Goal: Task Accomplishment & Management: Complete application form

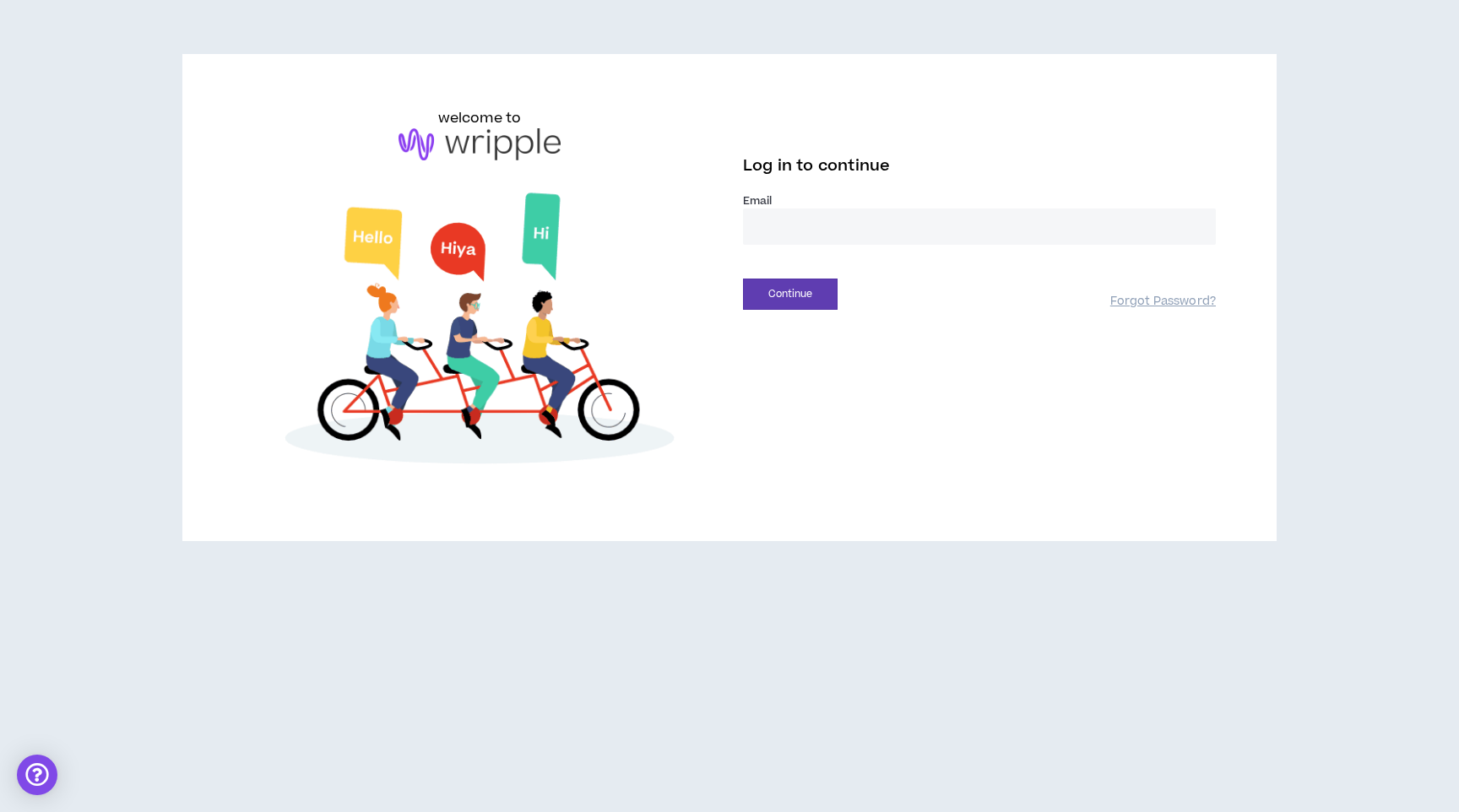
type input "**********"
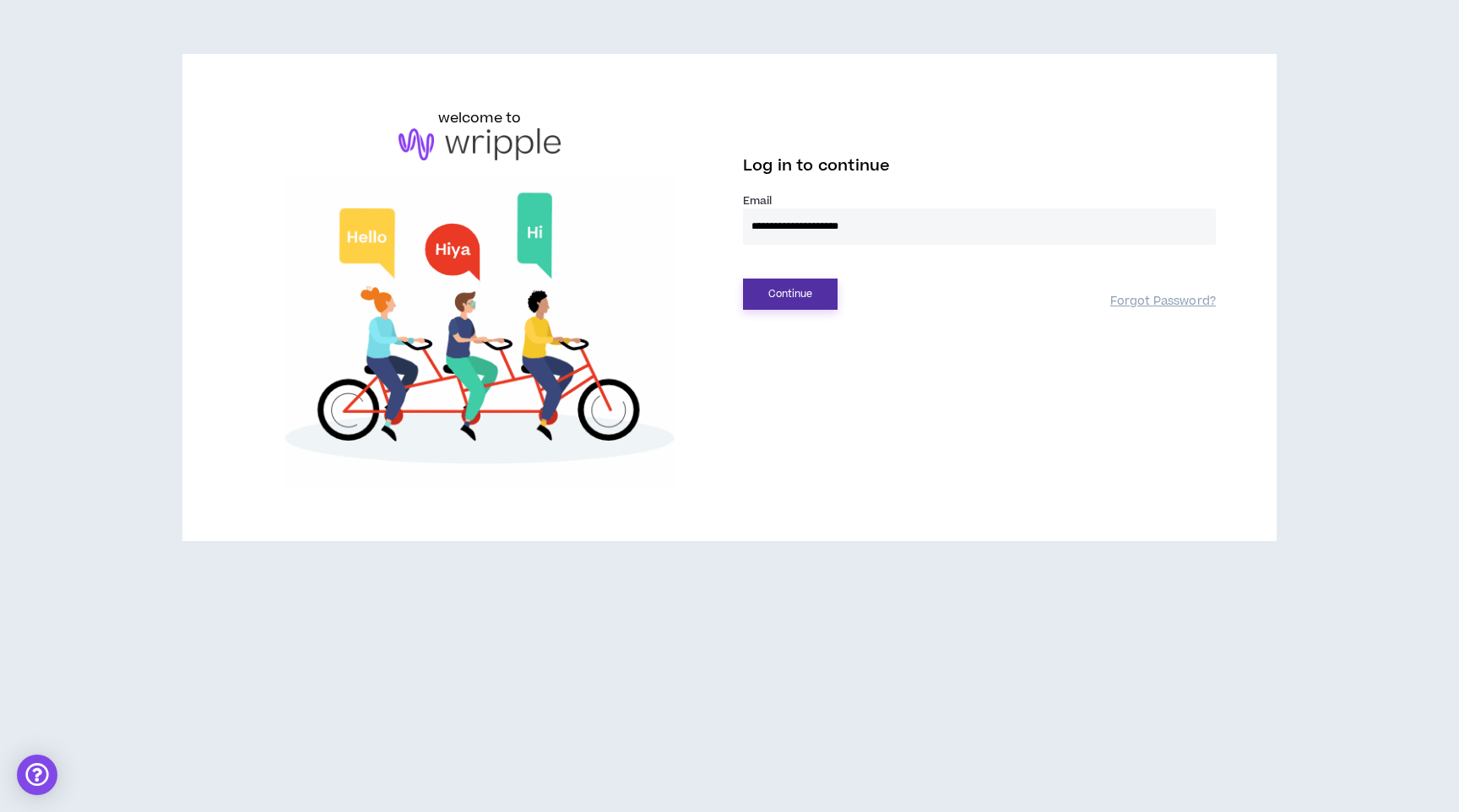
click at [793, 300] on button "Continue" at bounding box center [789, 294] width 95 height 32
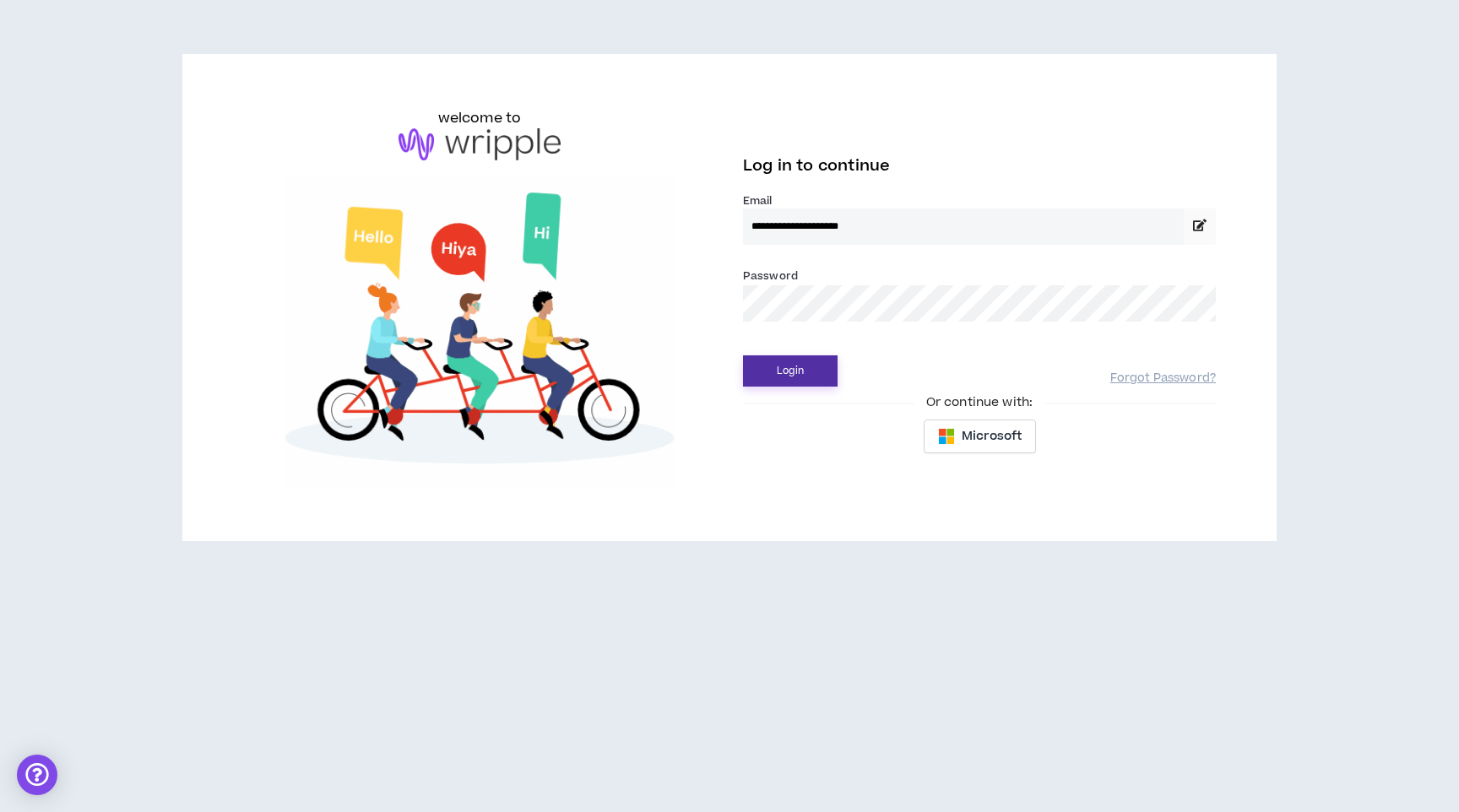
click at [786, 372] on button "Login" at bounding box center [789, 371] width 95 height 32
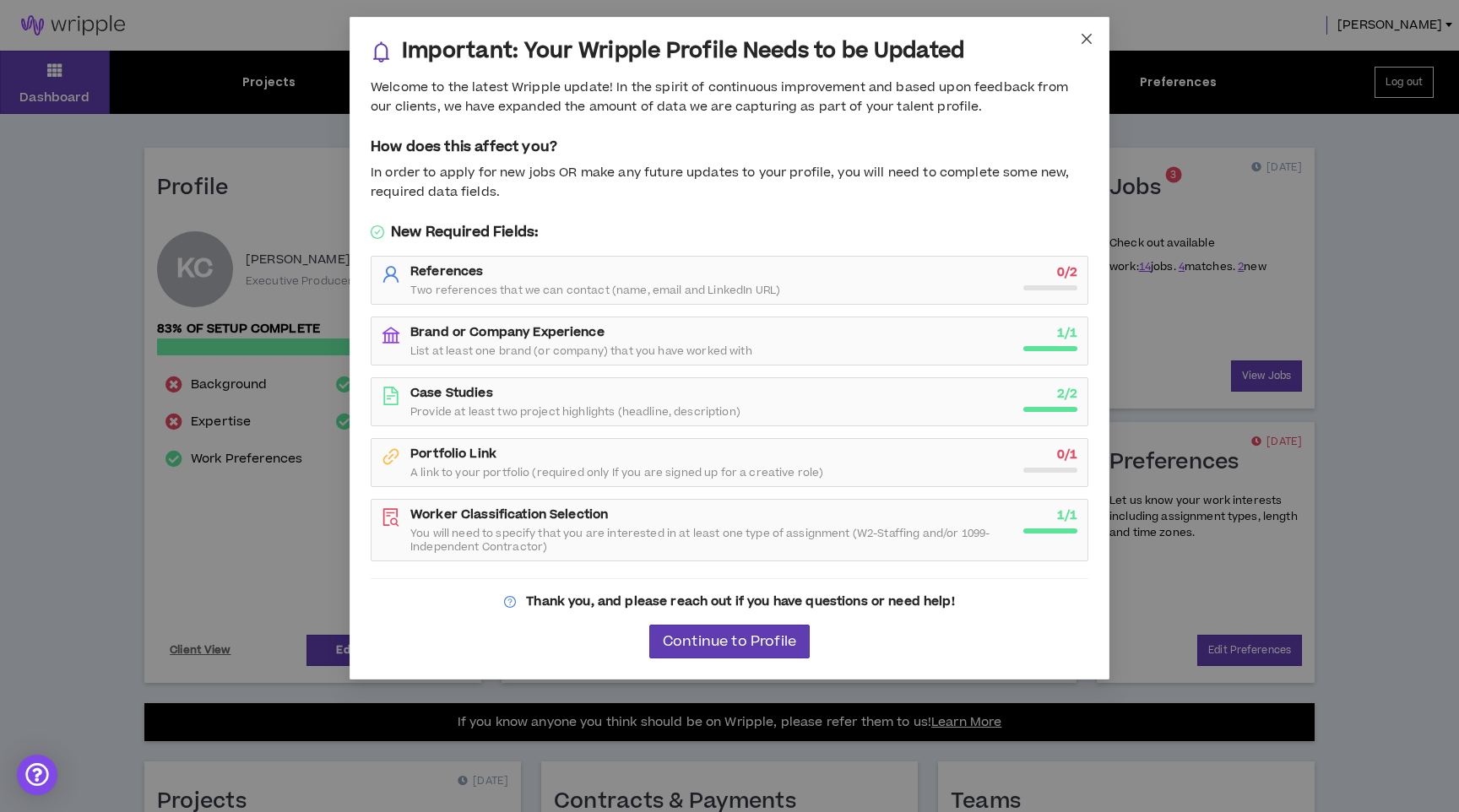
click at [1083, 37] on icon "close" at bounding box center [1086, 39] width 13 height 13
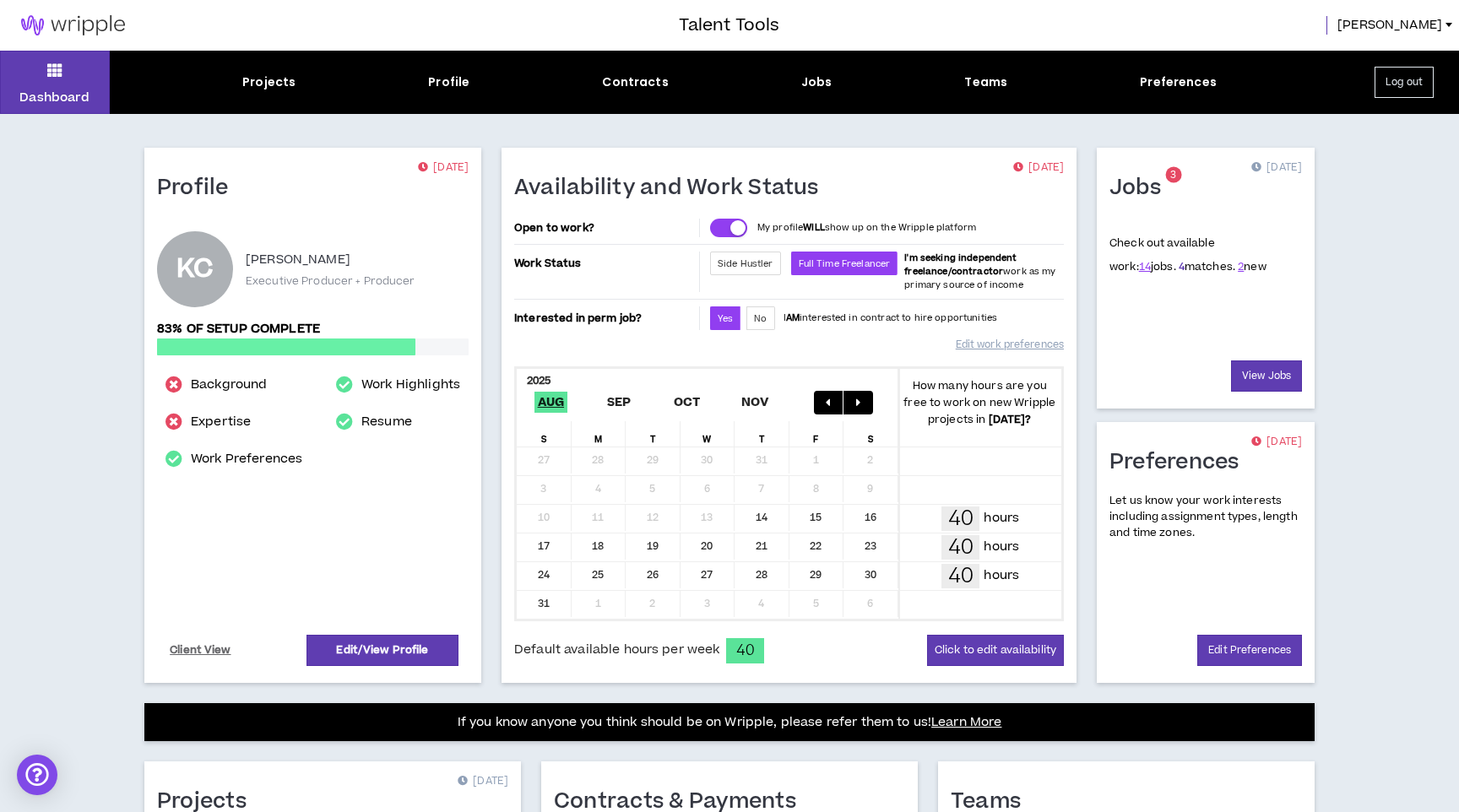
click at [1178, 263] on link "4" at bounding box center [1181, 267] width 6 height 15
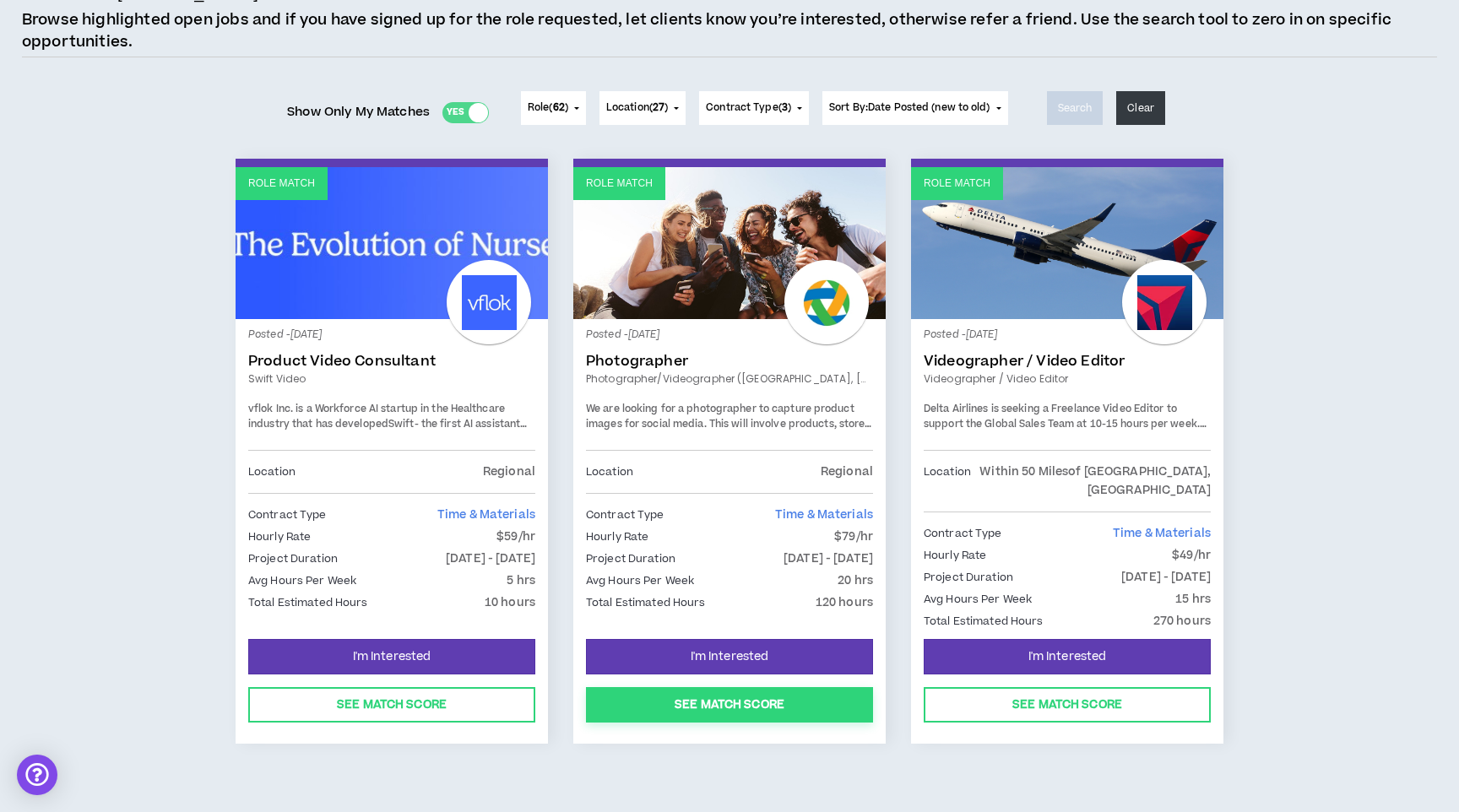
scroll to position [143, 0]
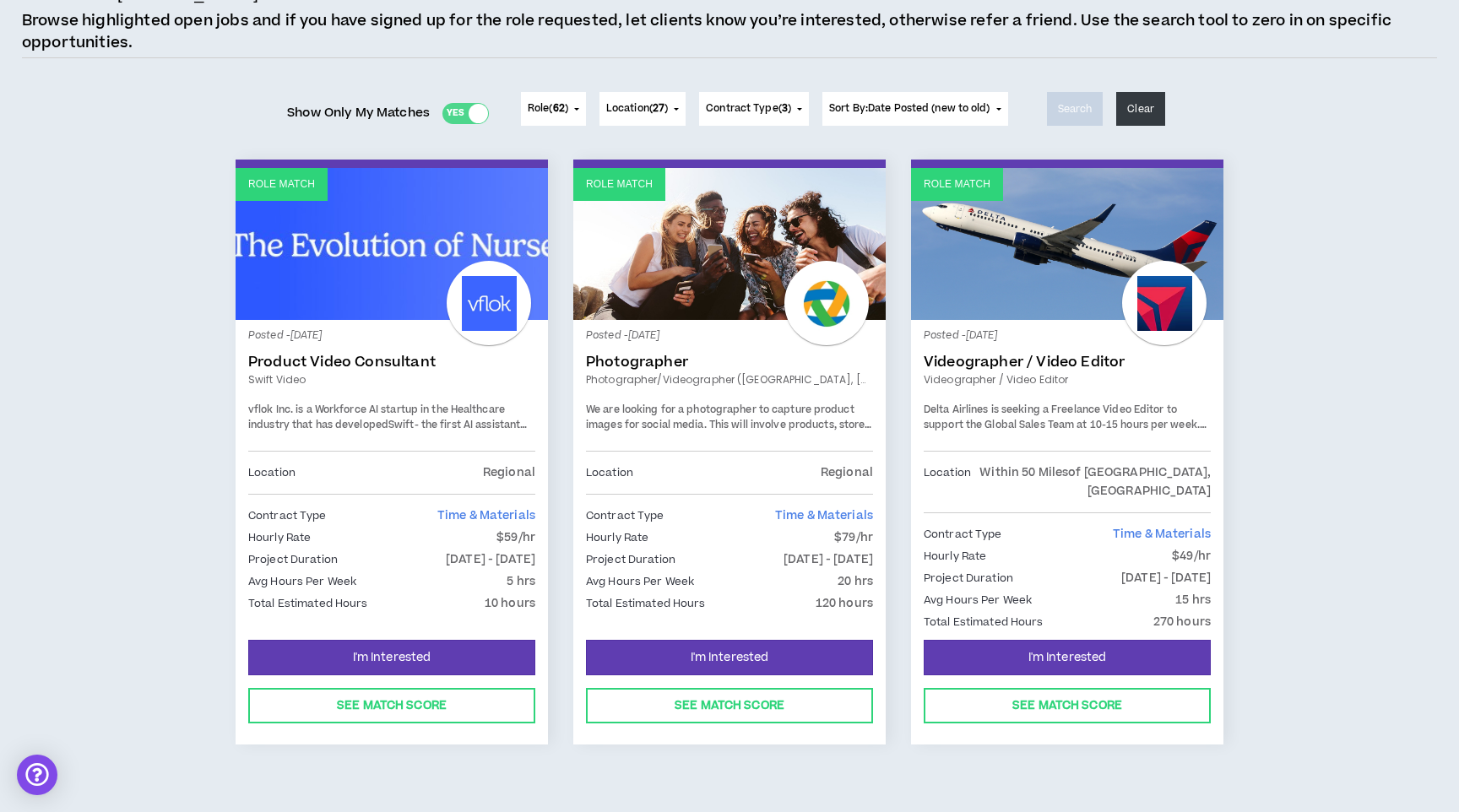
click at [711, 376] on link "Photographer/Videographer ([GEOGRAPHIC_DATA], [GEOGRAPHIC_DATA])" at bounding box center [729, 380] width 287 height 15
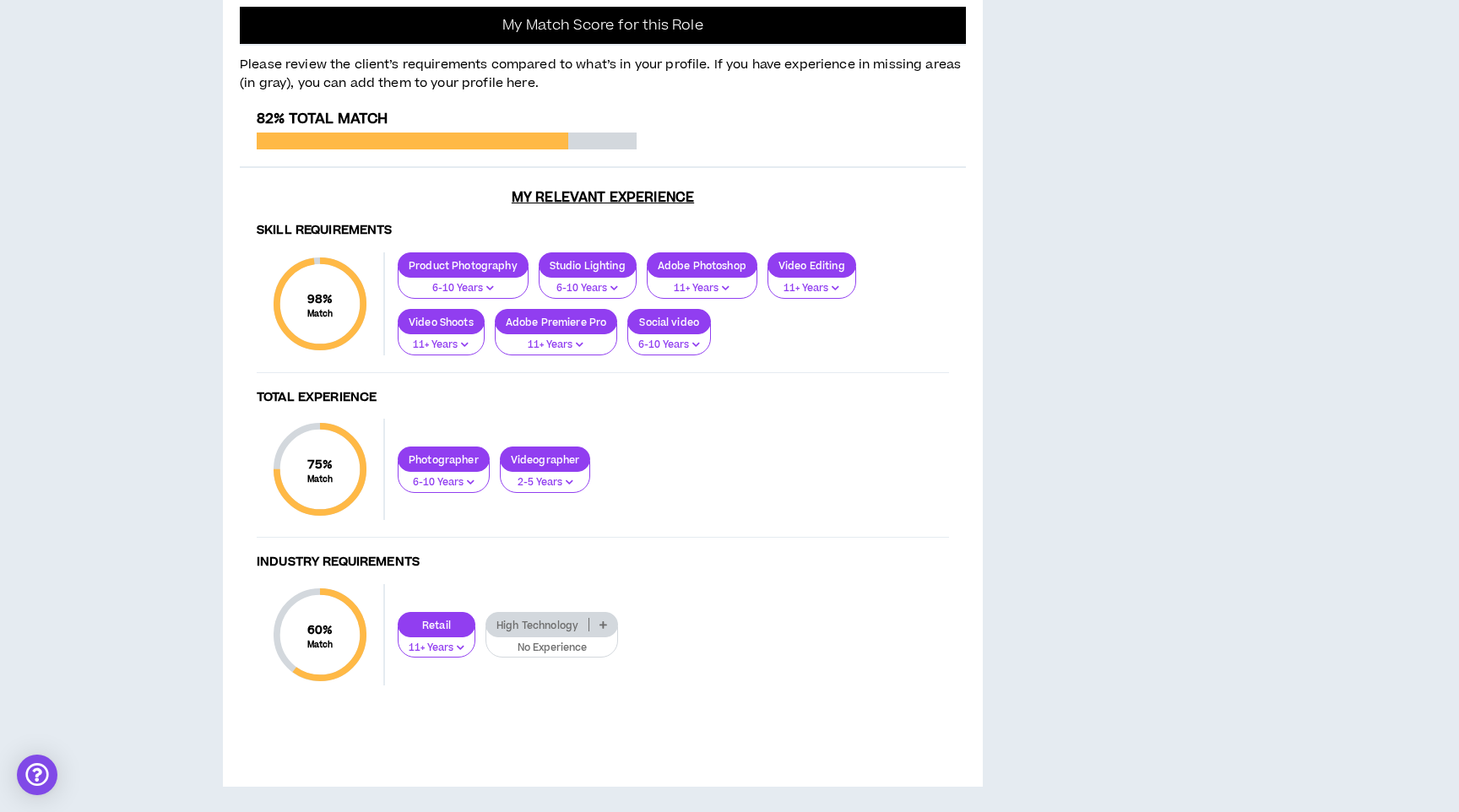
scroll to position [1466, 0]
click at [561, 619] on p "High Technology" at bounding box center [537, 625] width 102 height 12
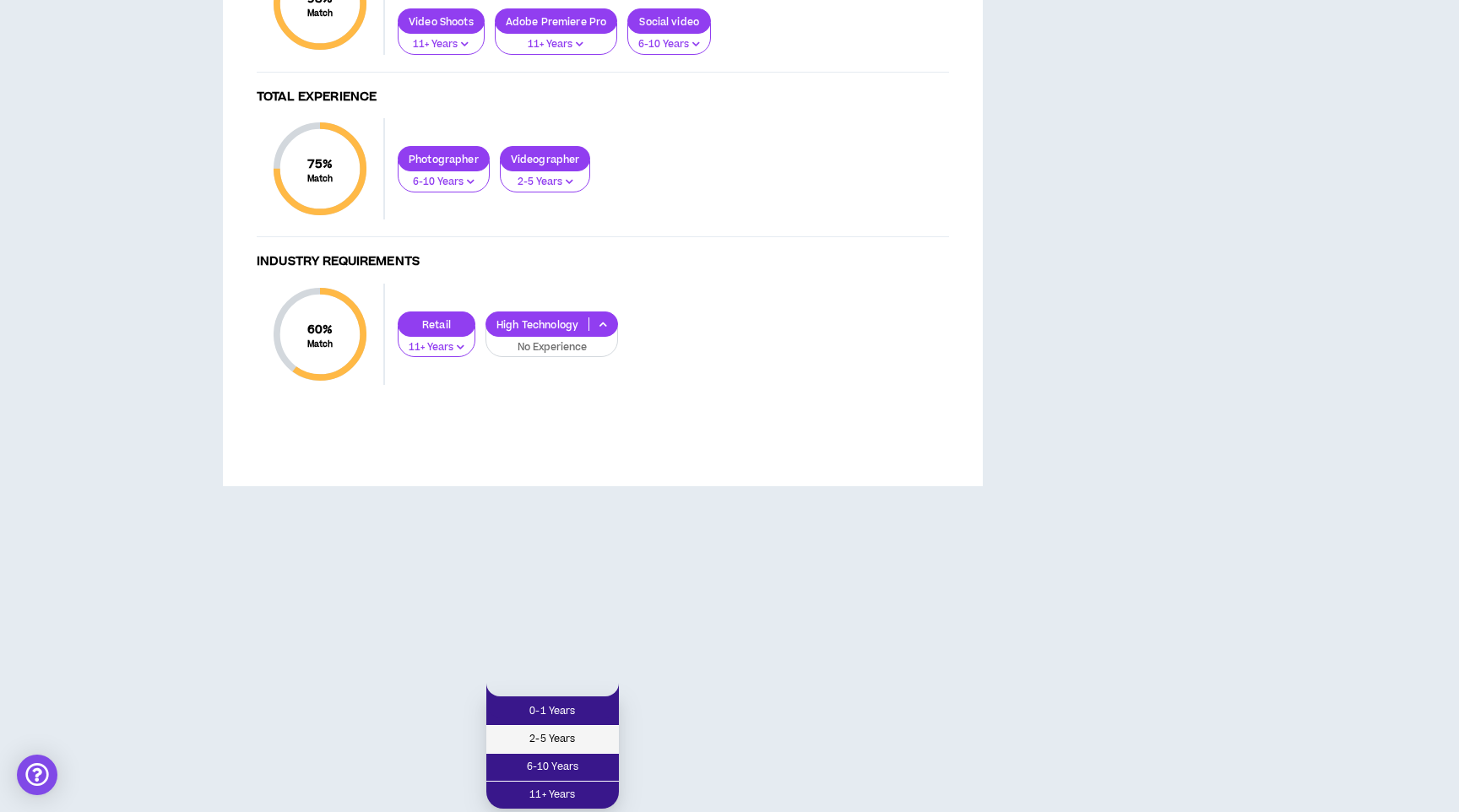
click at [570, 730] on span "2-5 Years" at bounding box center [551, 738] width 112 height 18
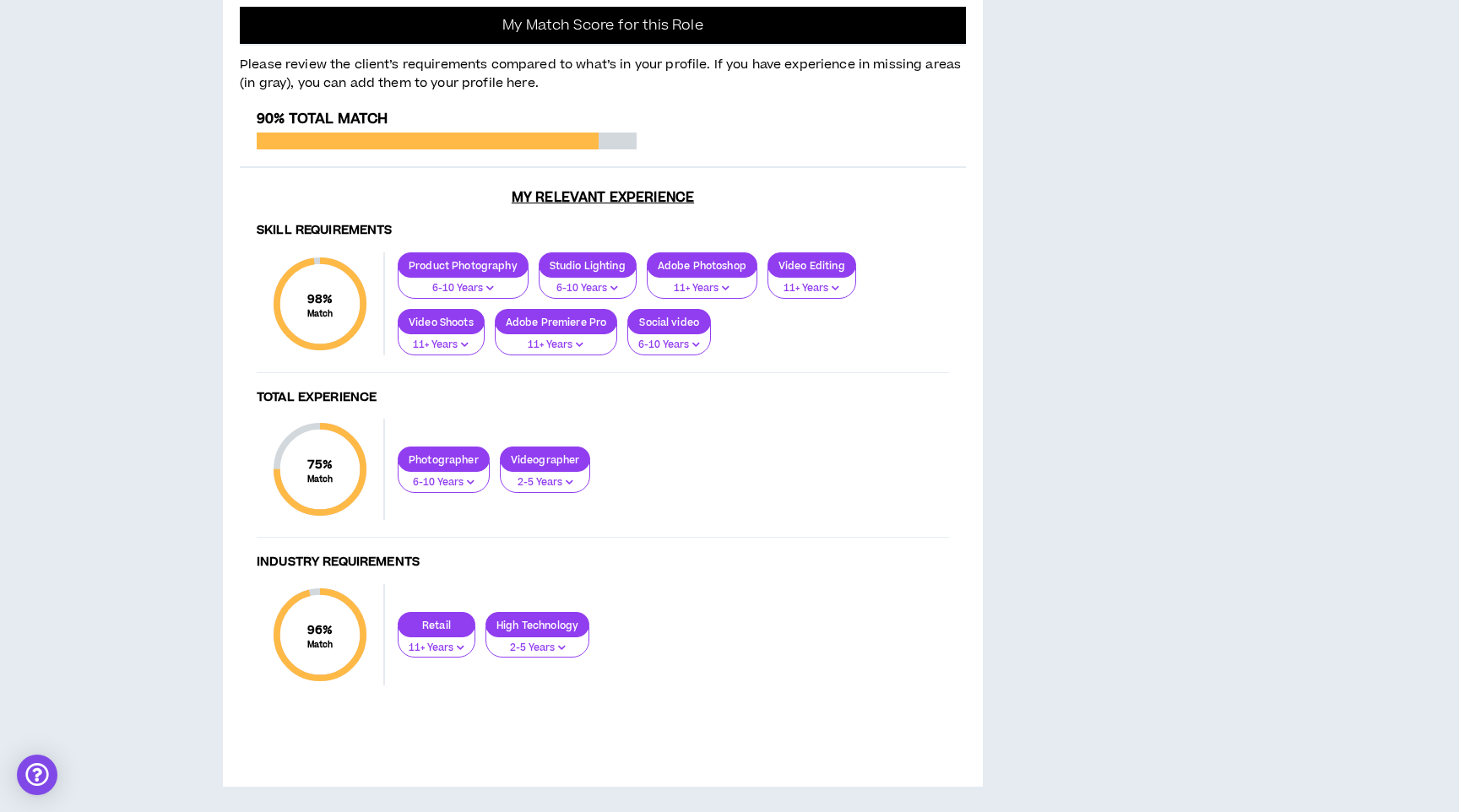
click at [579, 485] on p "2-5 Years" at bounding box center [545, 482] width 69 height 15
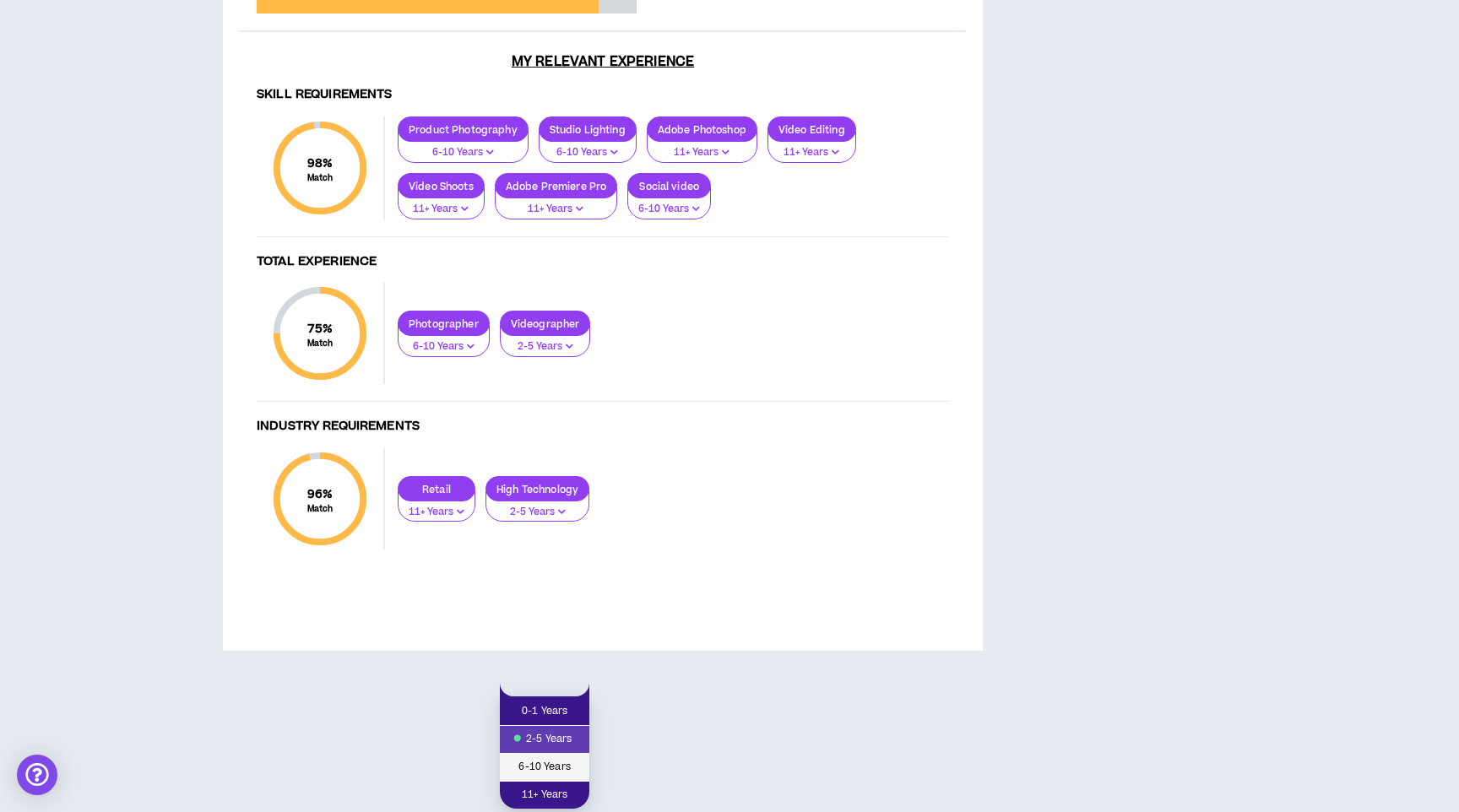
click at [560, 758] on span "6-10 Years" at bounding box center [545, 766] width 69 height 18
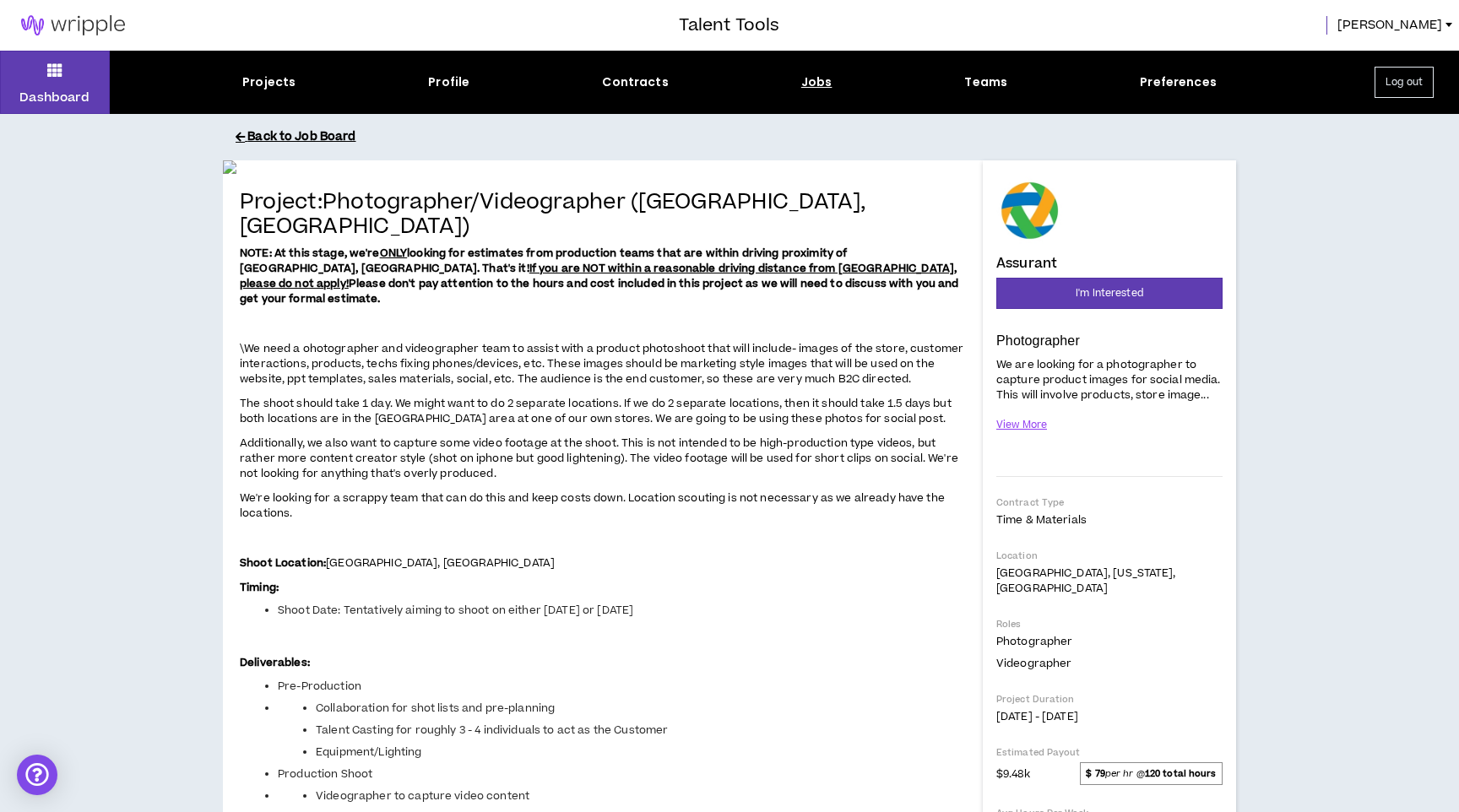
scroll to position [0, 0]
